Goal: Navigation & Orientation: Find specific page/section

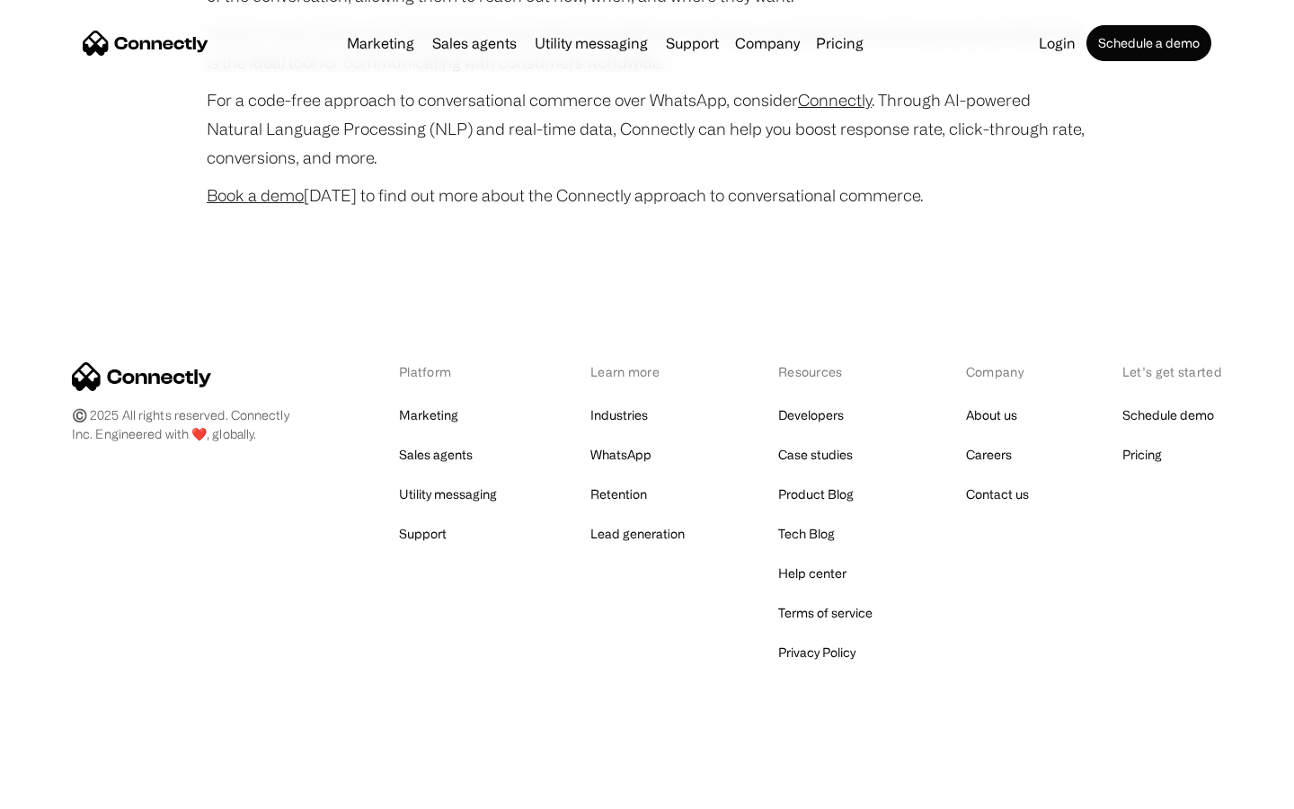
scroll to position [7104, 0]
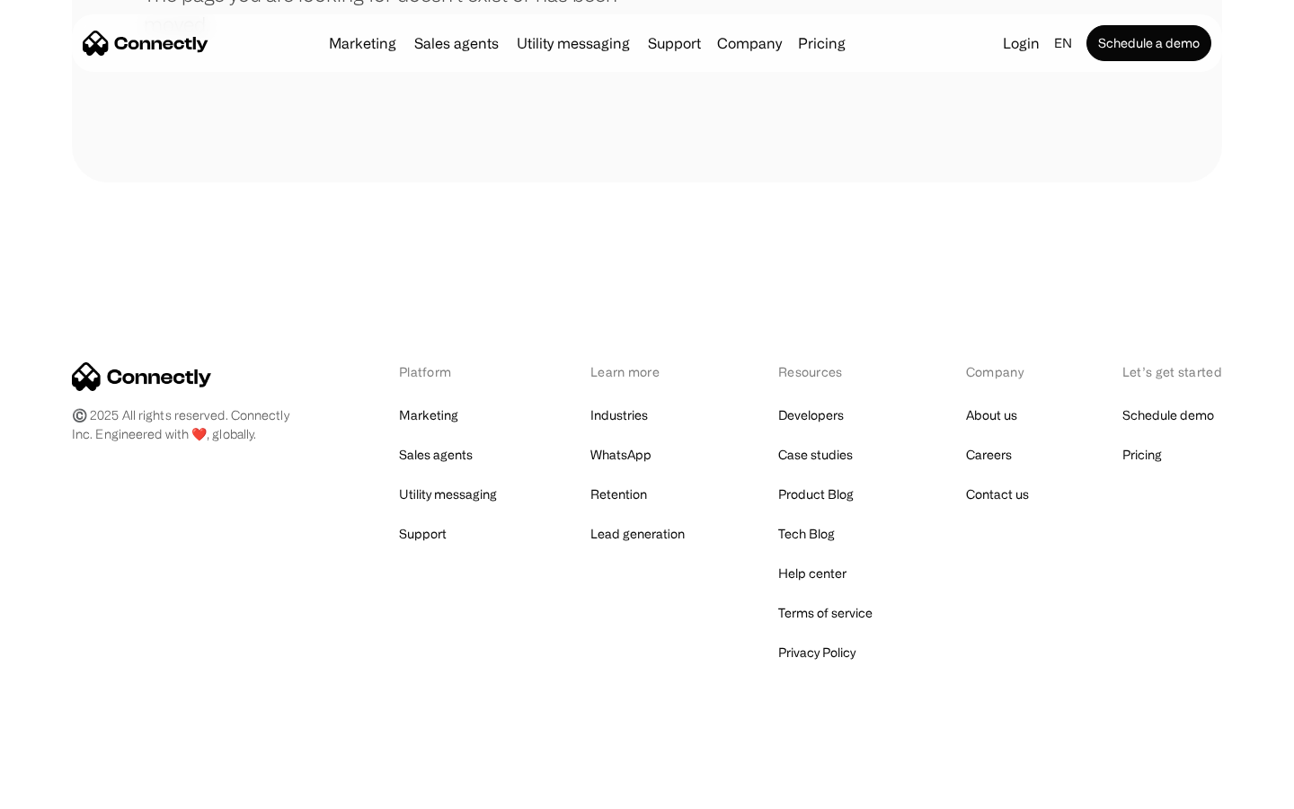
scroll to position [328, 0]
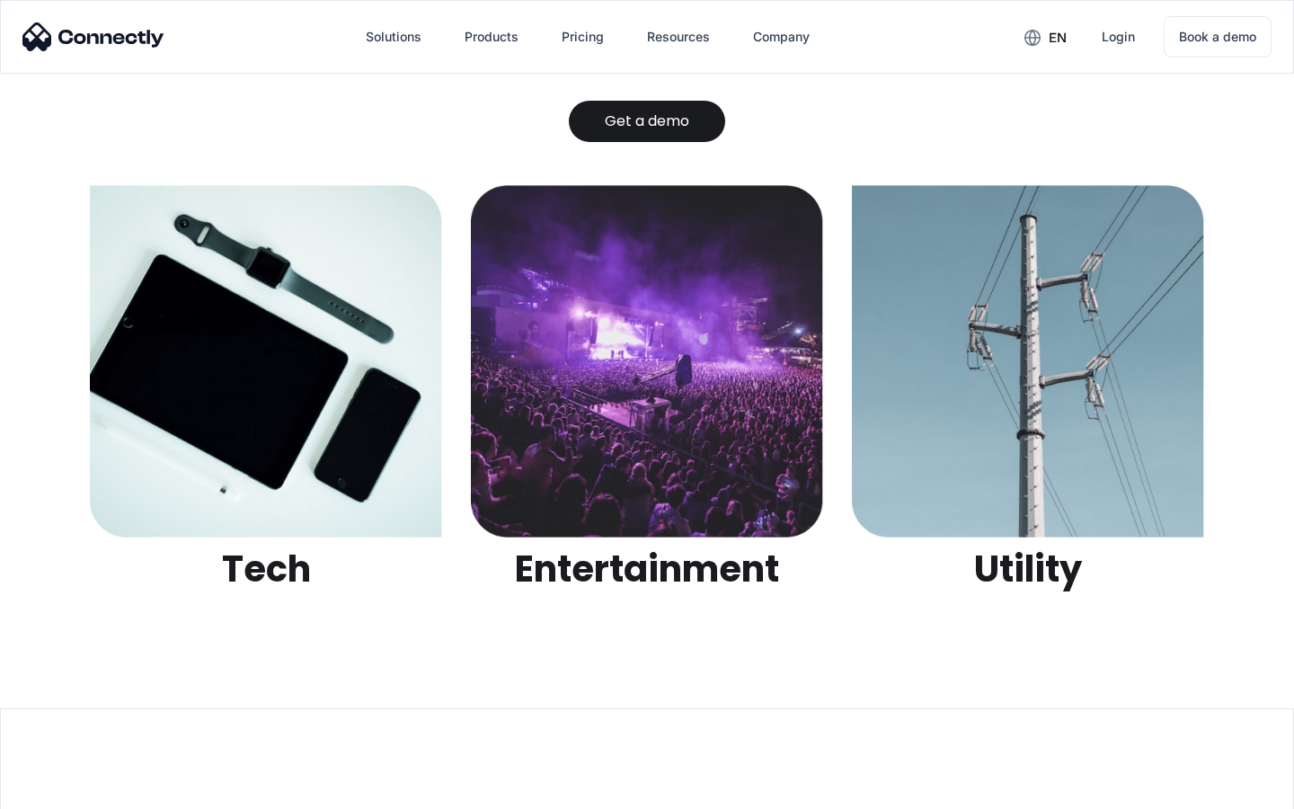
scroll to position [5669, 0]
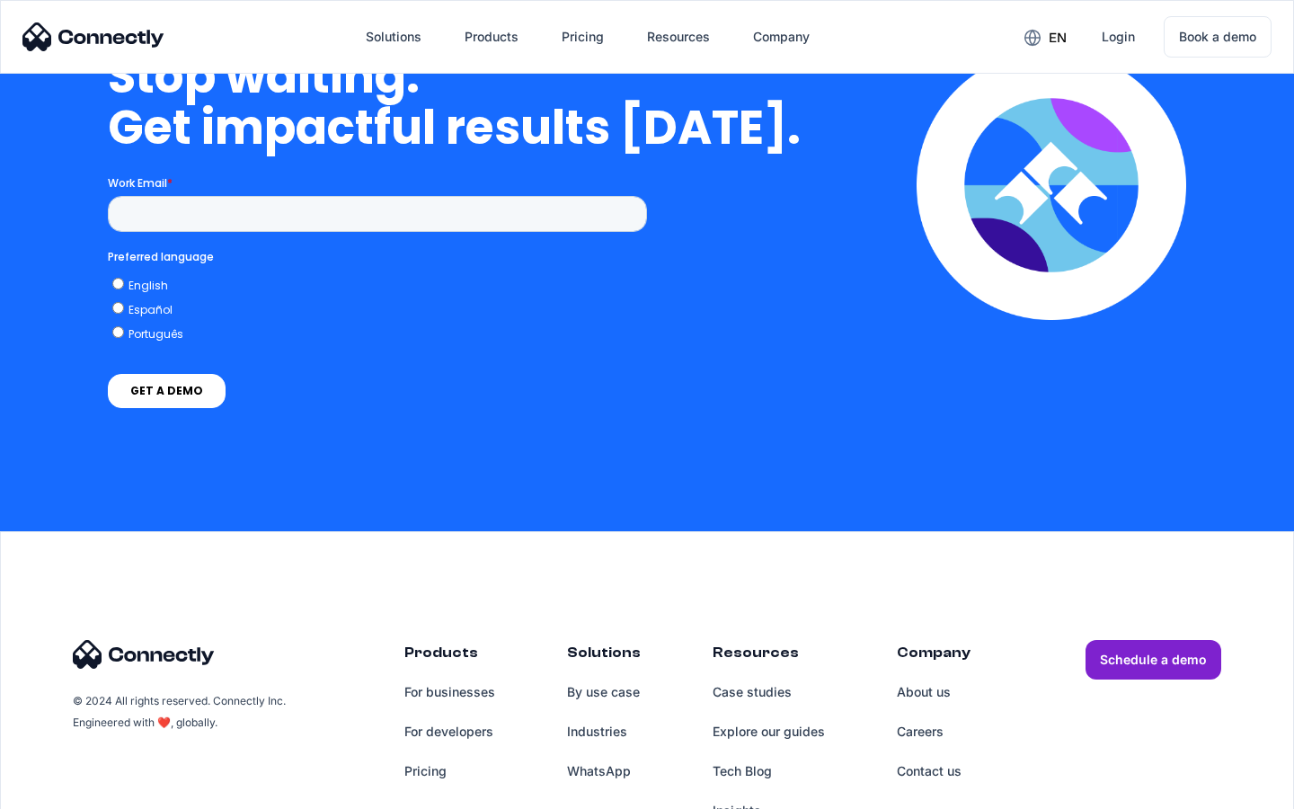
scroll to position [4560, 0]
